Goal: Transaction & Acquisition: Purchase product/service

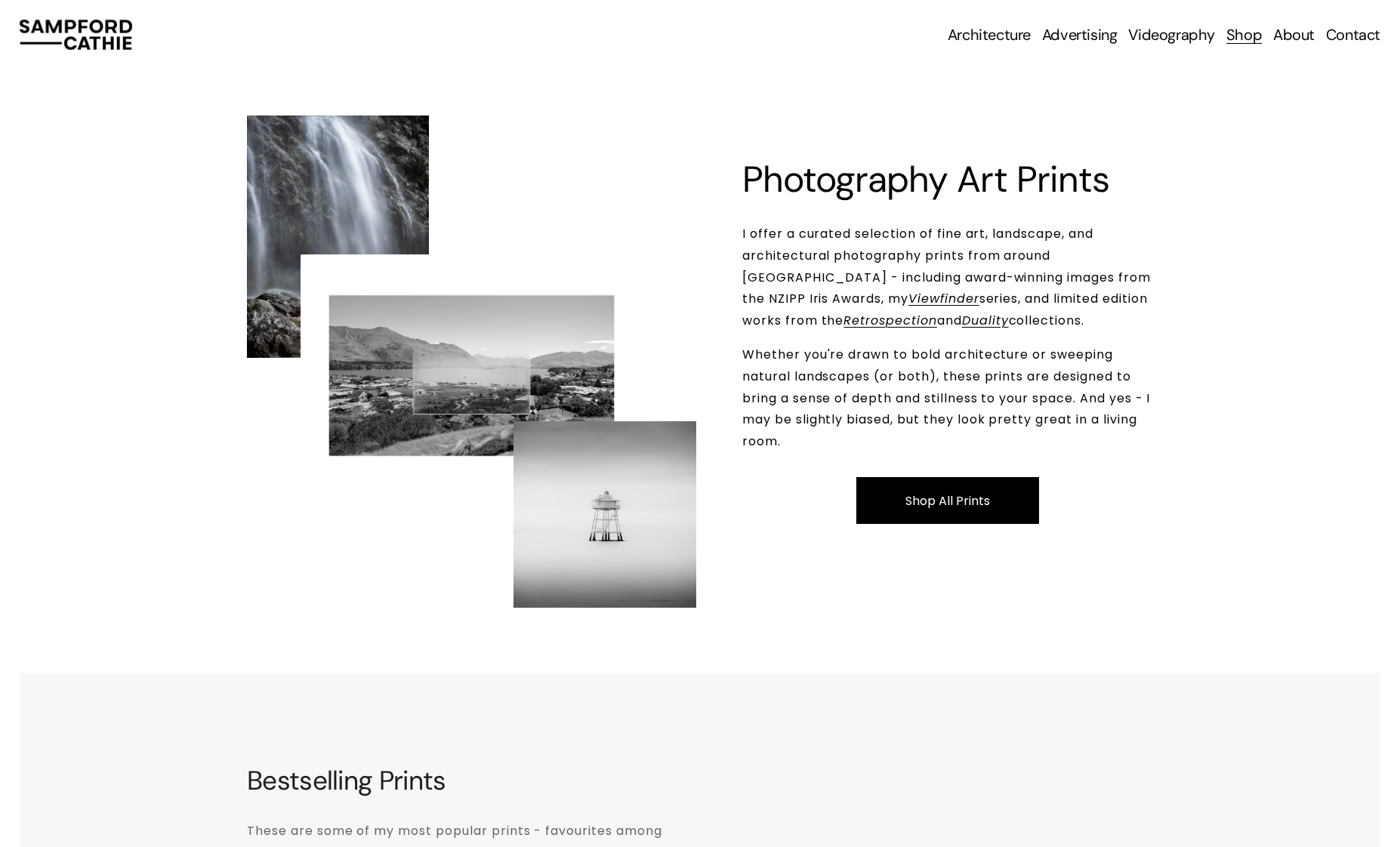
click at [879, 56] on div "Skip to Content Architecture Architectural Photography" at bounding box center [700, 34] width 1400 height 70
click at [969, 505] on link "Shop All Prints" at bounding box center [947, 500] width 182 height 48
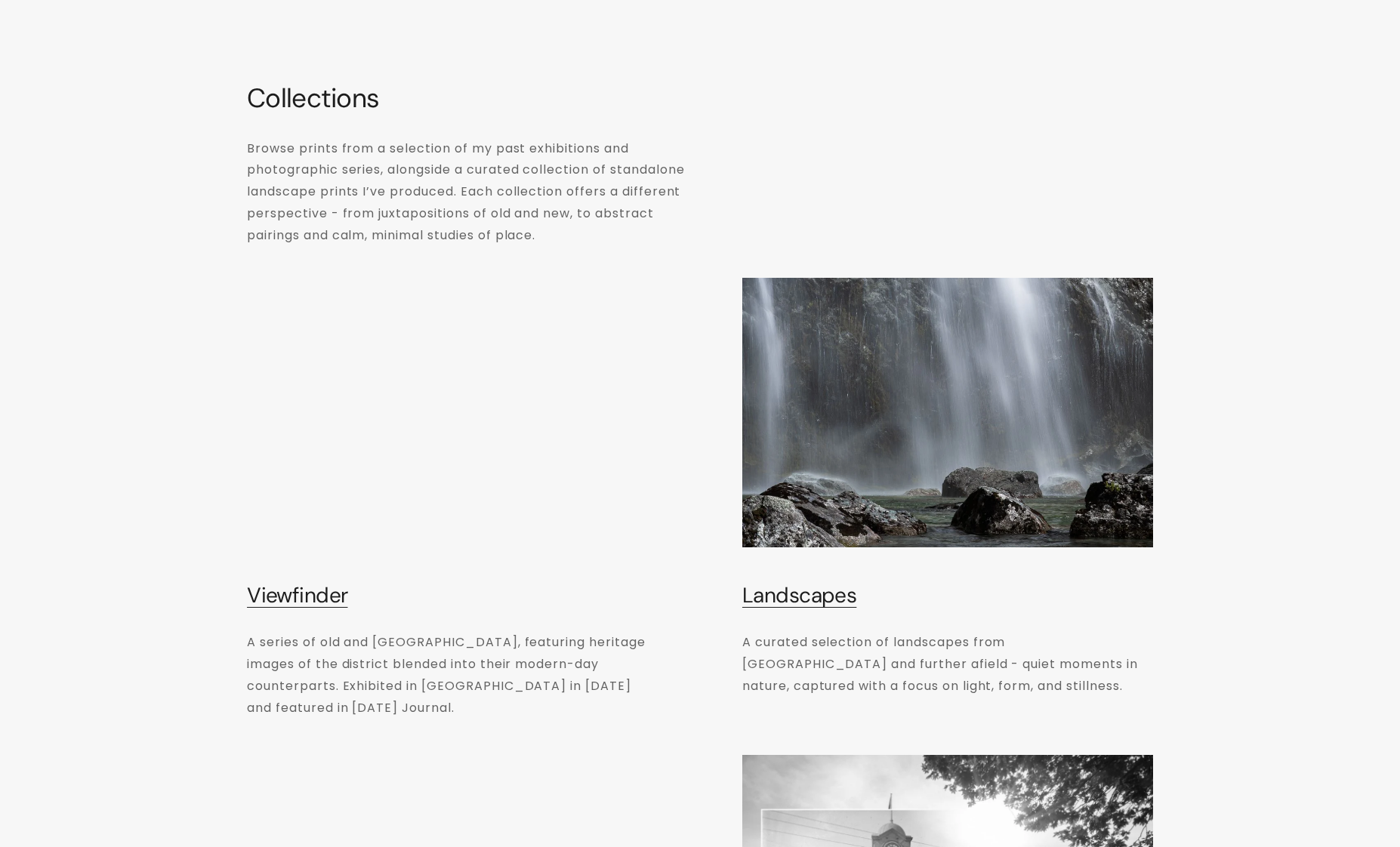
scroll to position [7442, 0]
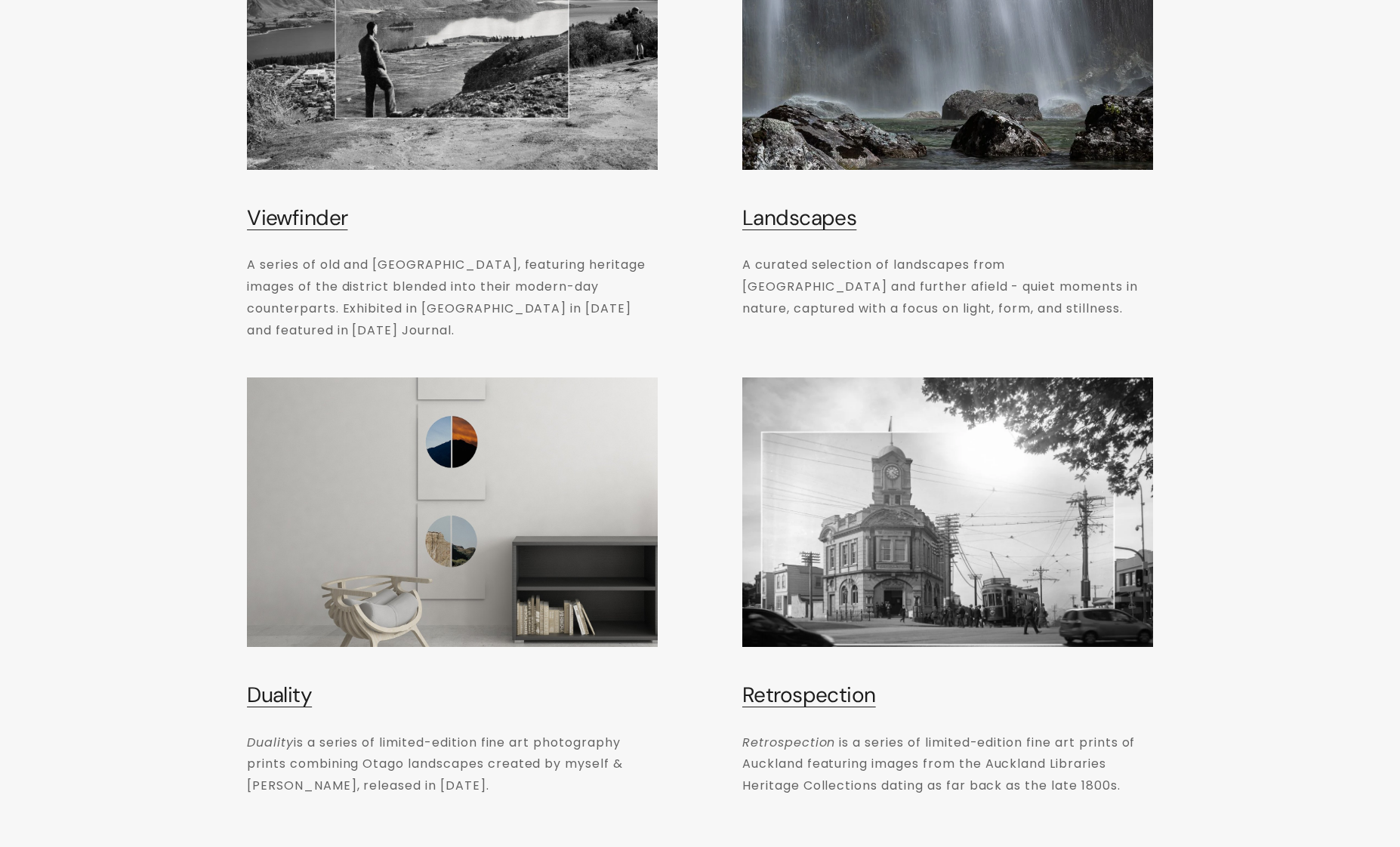
click at [277, 681] on link "Duality" at bounding box center [279, 695] width 65 height 28
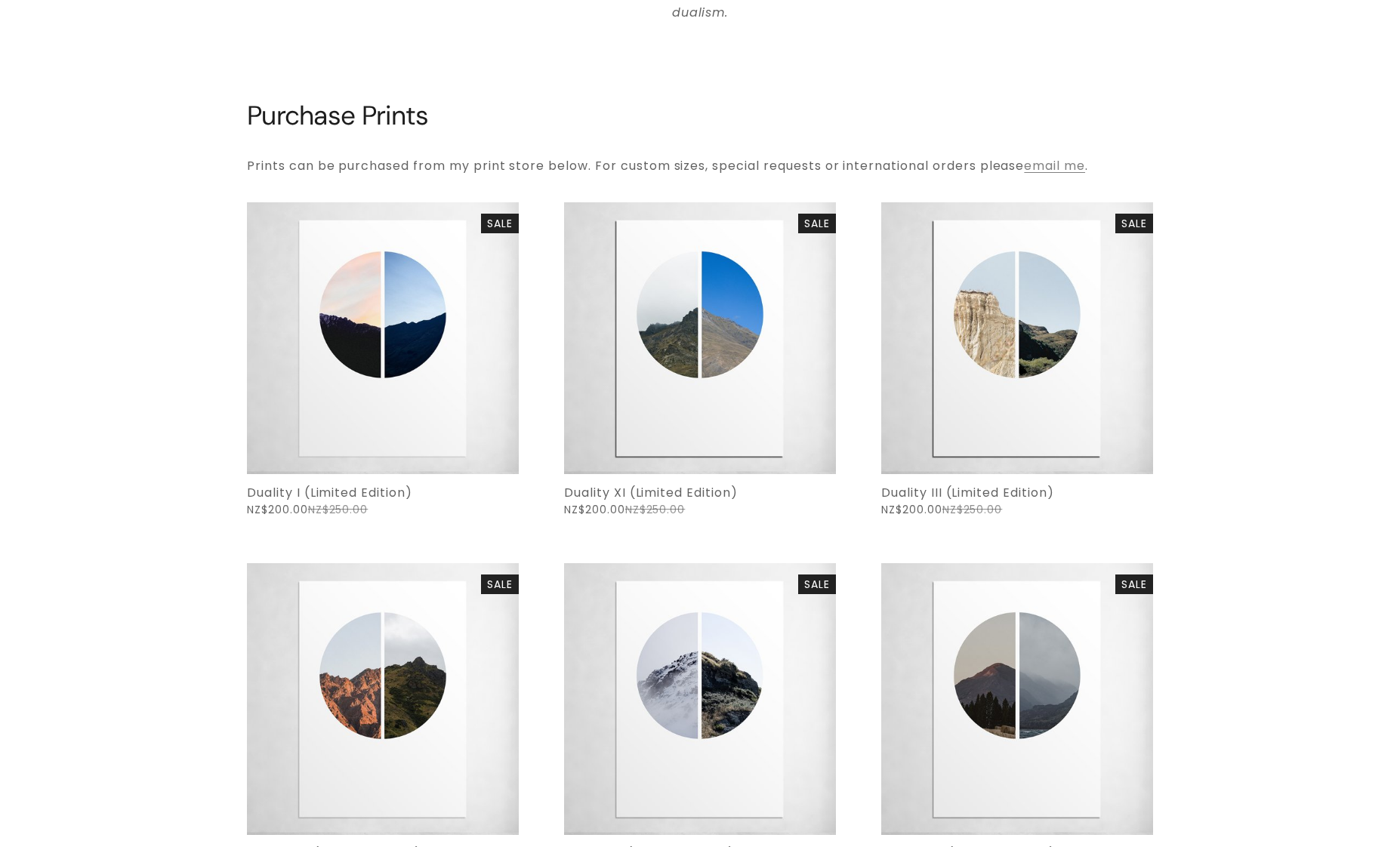
scroll to position [1133, 0]
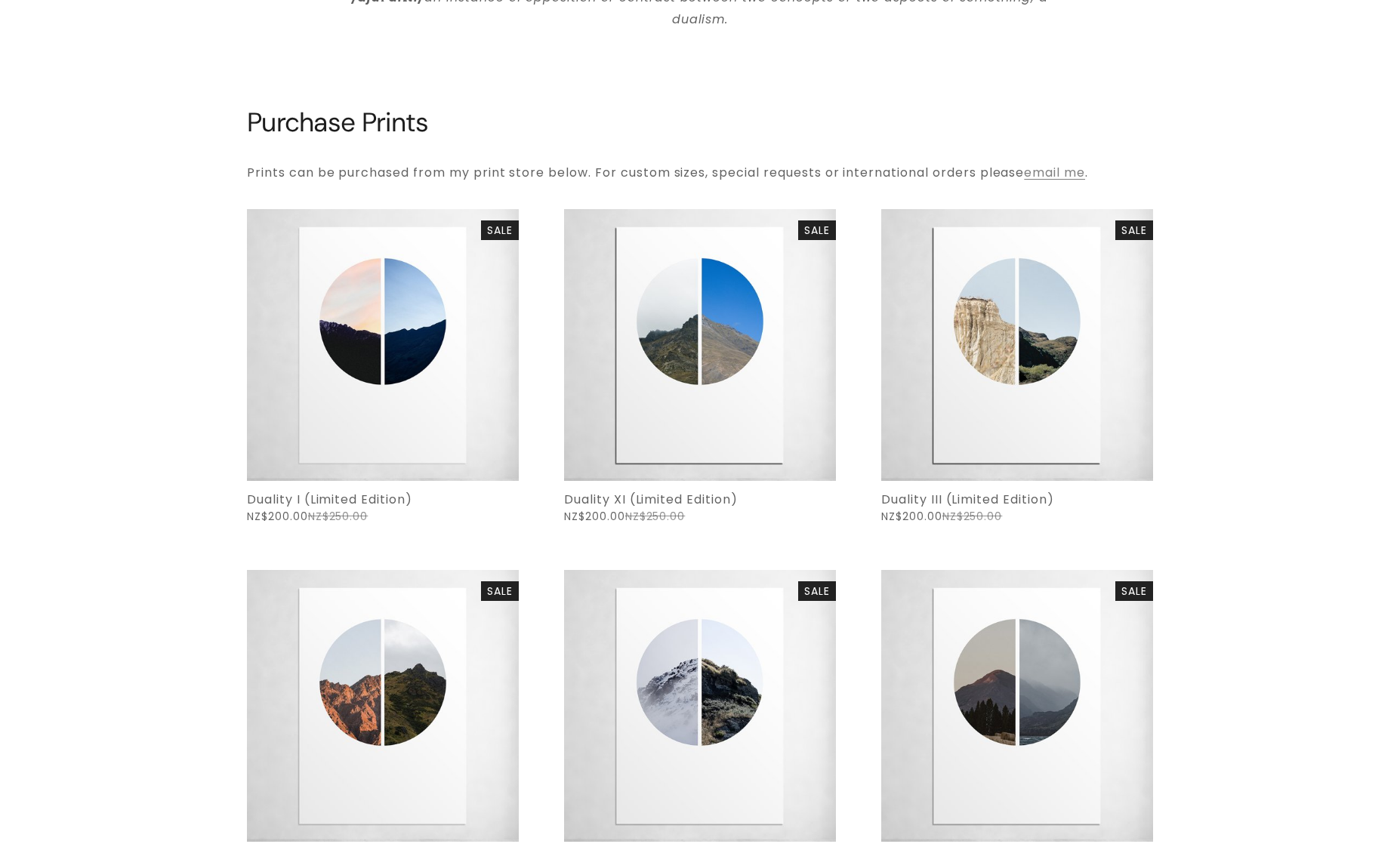
click at [779, 67] on div at bounding box center [700, 68] width 932 height 51
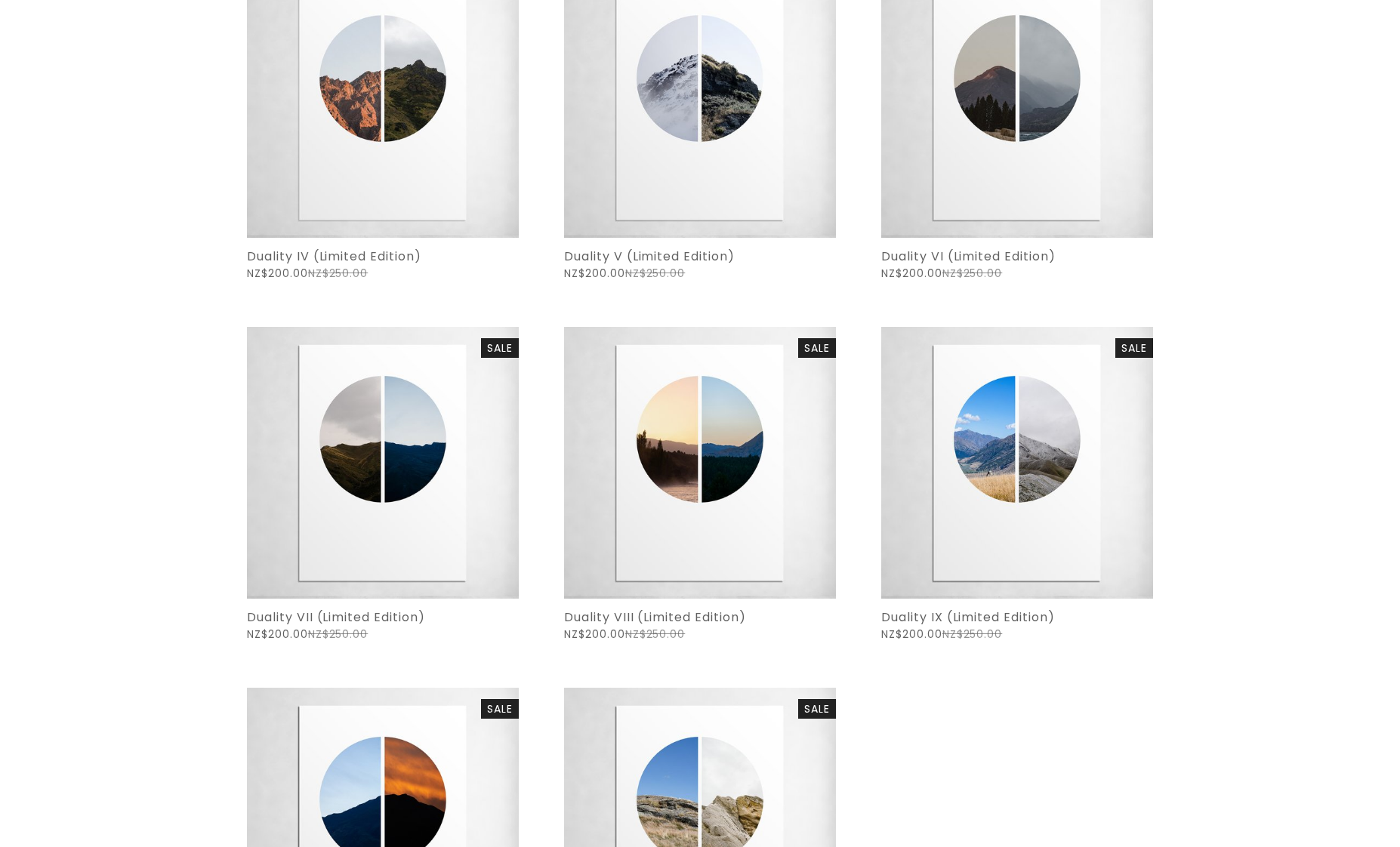
scroll to position [1888, 0]
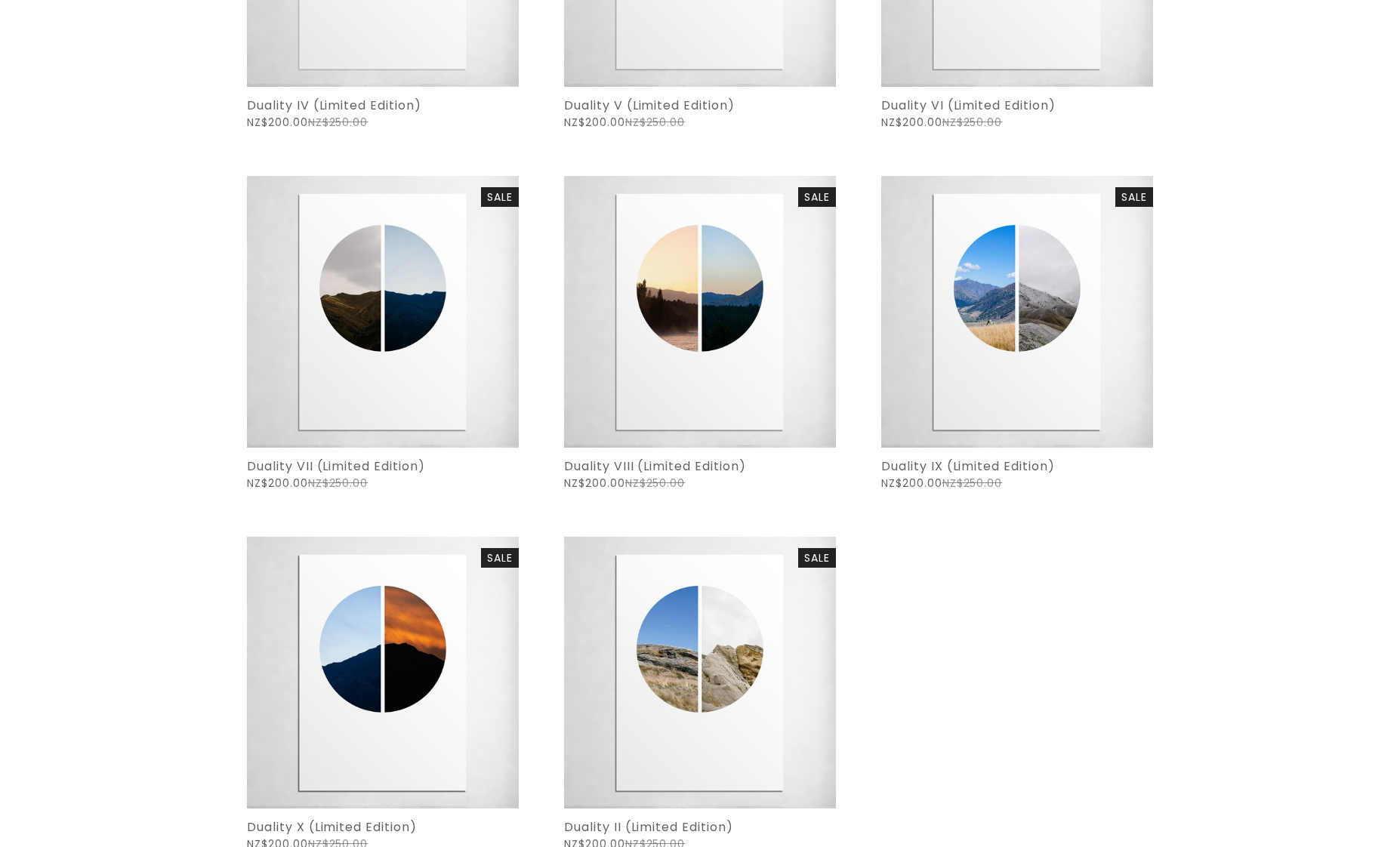
click at [887, 673] on div "sale Quick View Duality I (Limited Edition) Sale Price: NZ$200.00 Original Pric…" at bounding box center [700, 153] width 906 height 1399
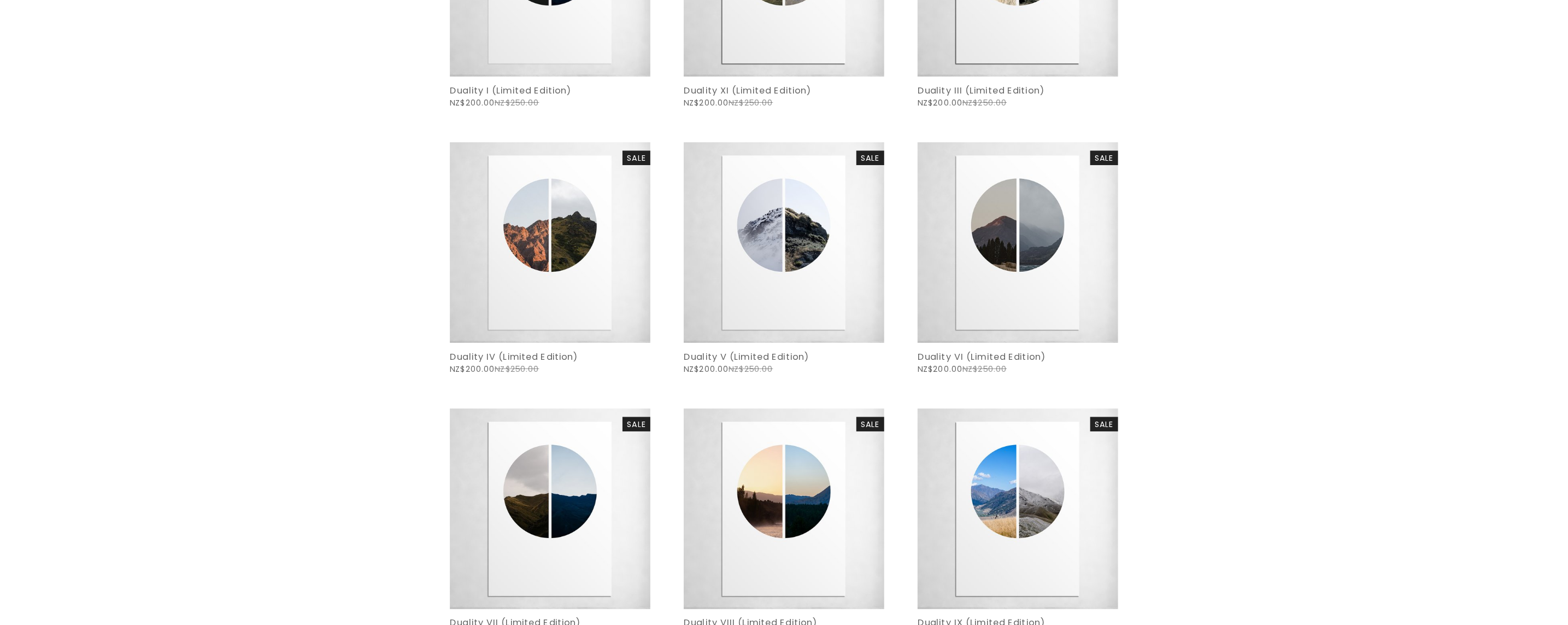
scroll to position [821, 0]
